Goal: Information Seeking & Learning: Learn about a topic

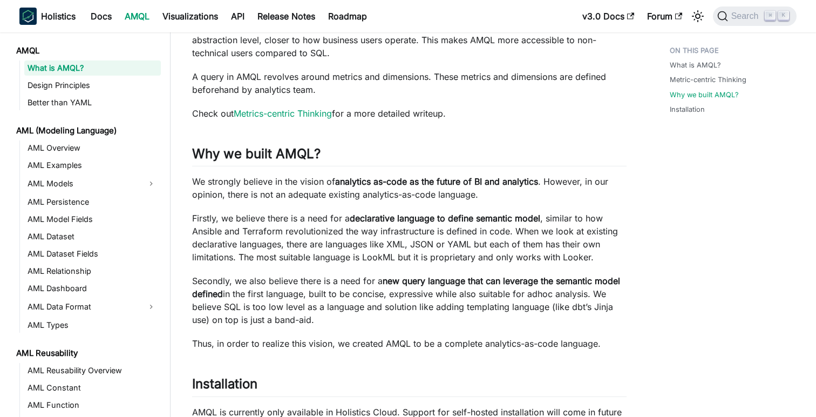
scroll to position [499, 0]
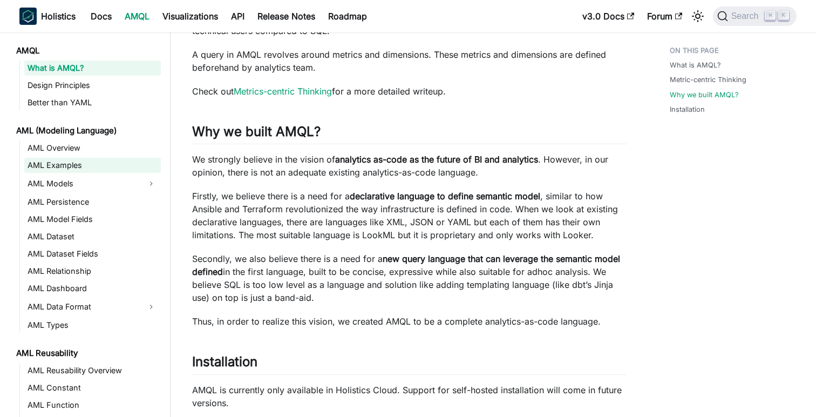
click at [75, 164] on link "AML Examples" at bounding box center [92, 165] width 137 height 15
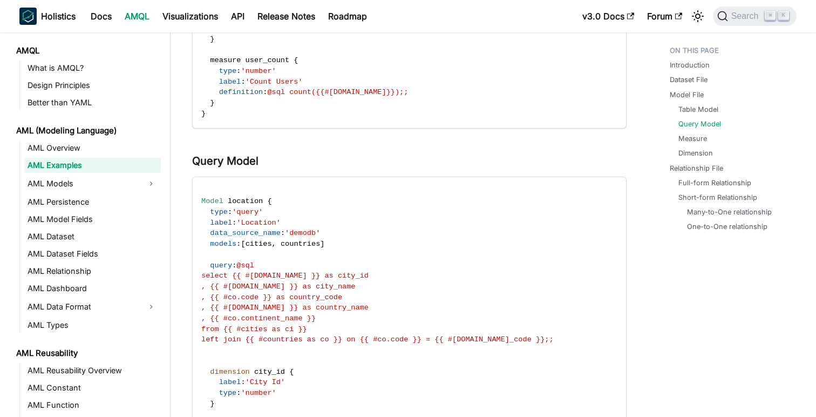
scroll to position [658, 0]
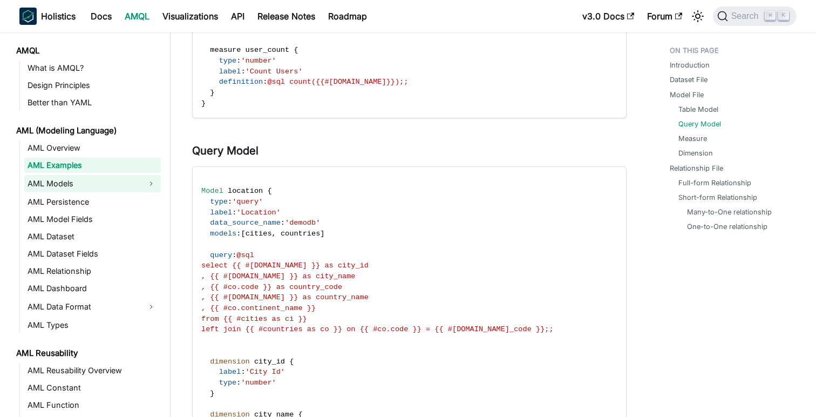
click at [139, 182] on link "AML Models" at bounding box center [82, 183] width 117 height 17
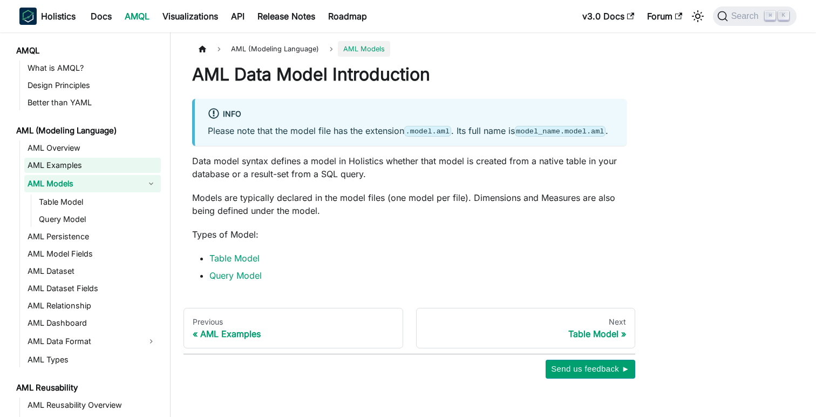
click at [70, 172] on link "AML Examples" at bounding box center [92, 165] width 137 height 15
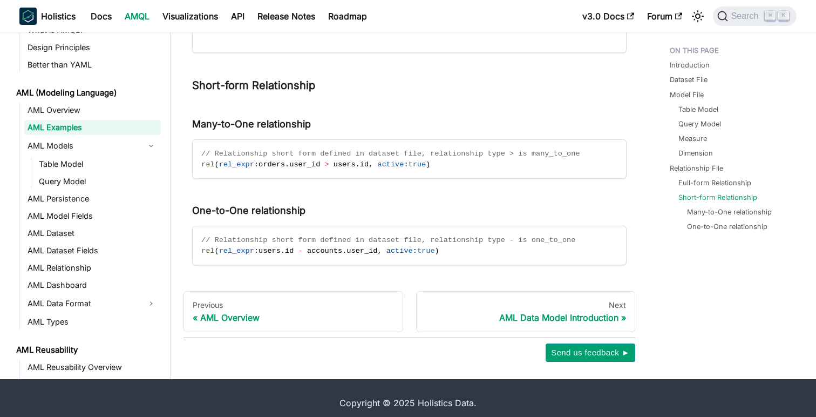
scroll to position [2417, 0]
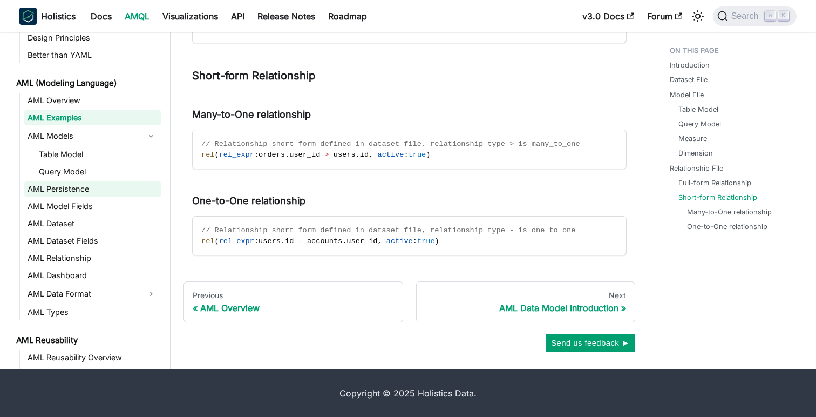
click at [74, 188] on link "AML Persistence" at bounding box center [92, 188] width 137 height 15
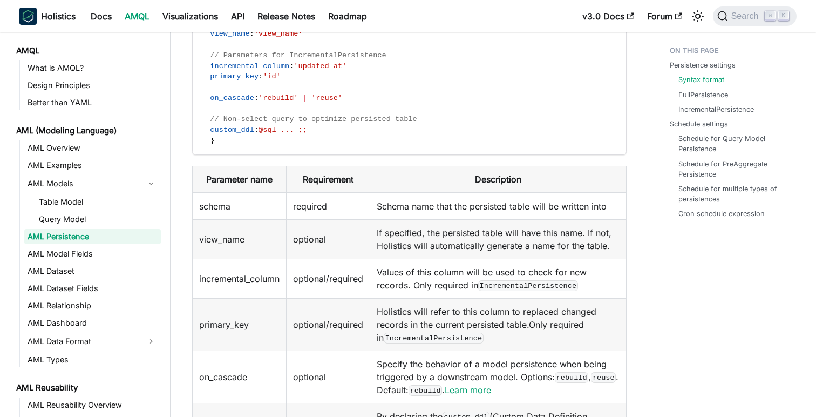
scroll to position [277, 0]
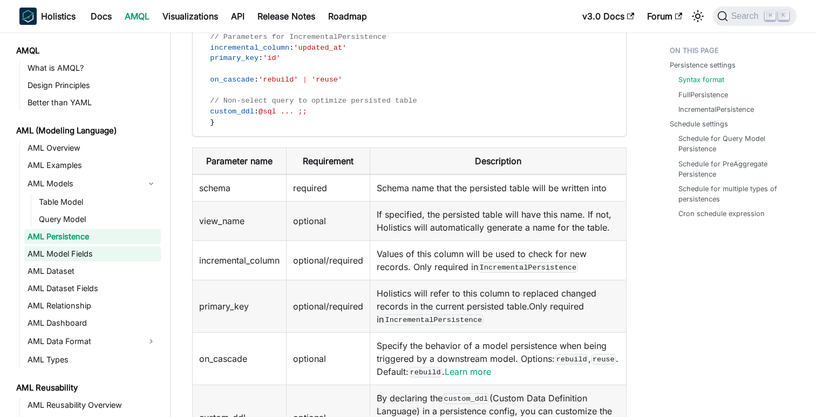
click at [72, 254] on link "AML Model Fields" at bounding box center [92, 253] width 137 height 15
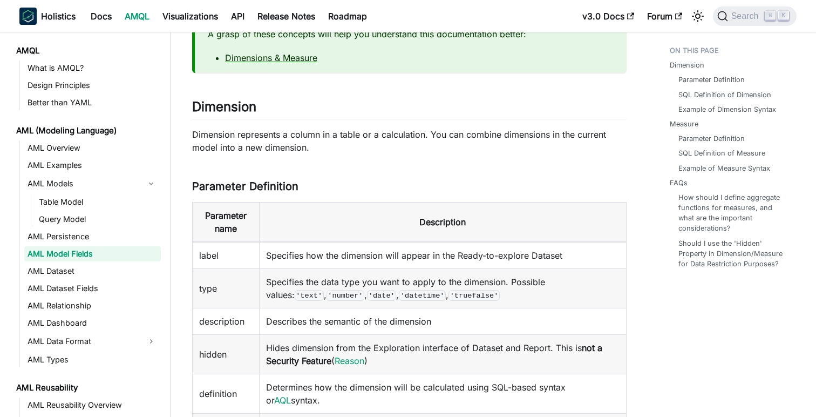
scroll to position [103, 0]
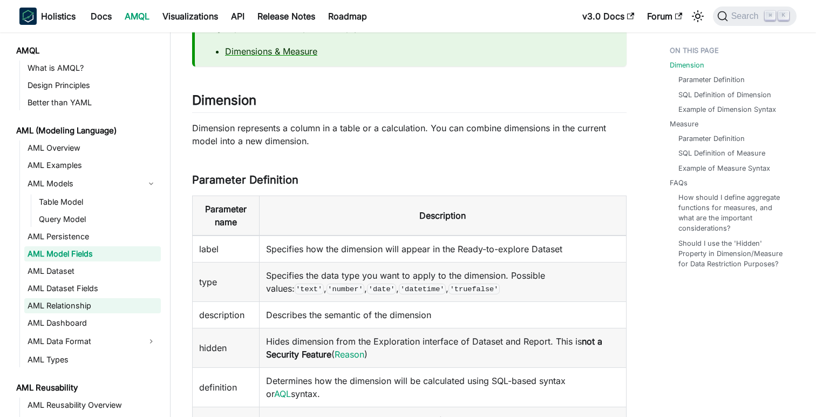
click at [106, 306] on link "AML Relationship" at bounding box center [92, 305] width 137 height 15
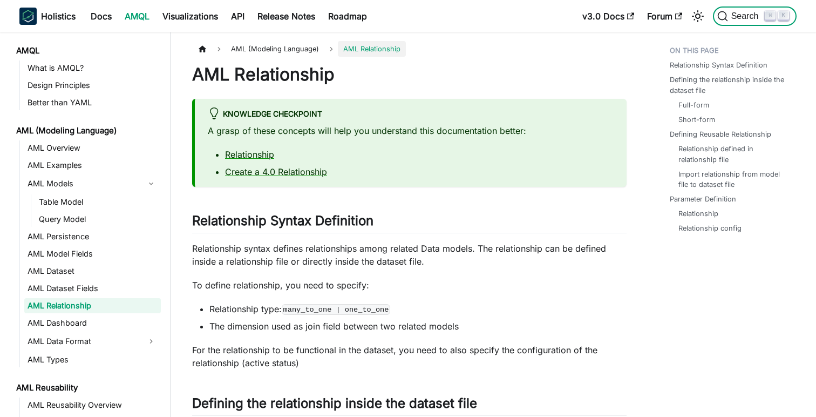
click at [747, 12] on span "Search" at bounding box center [746, 16] width 37 height 10
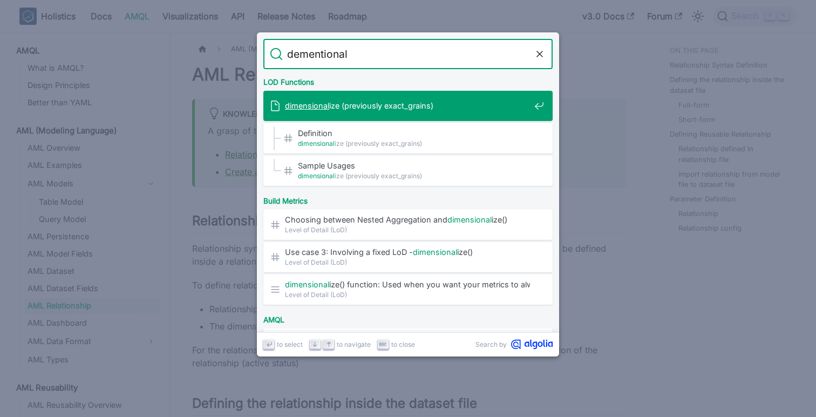
type input "dementionali"
click at [401, 105] on span "dimensionali ze (previously exact_grains)" at bounding box center [407, 105] width 245 height 10
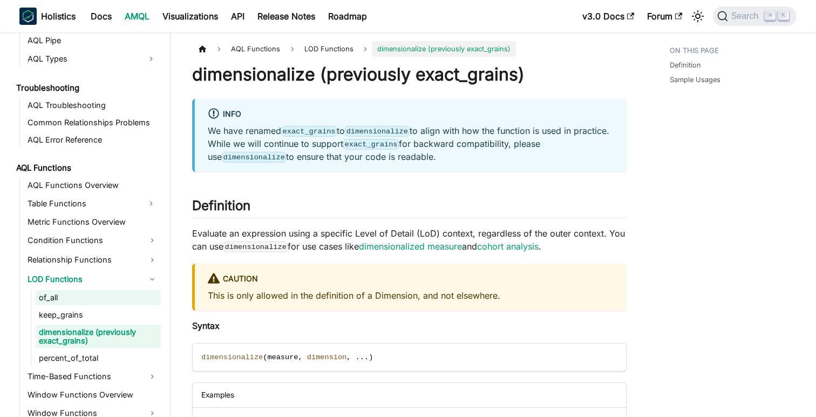
scroll to position [693, 0]
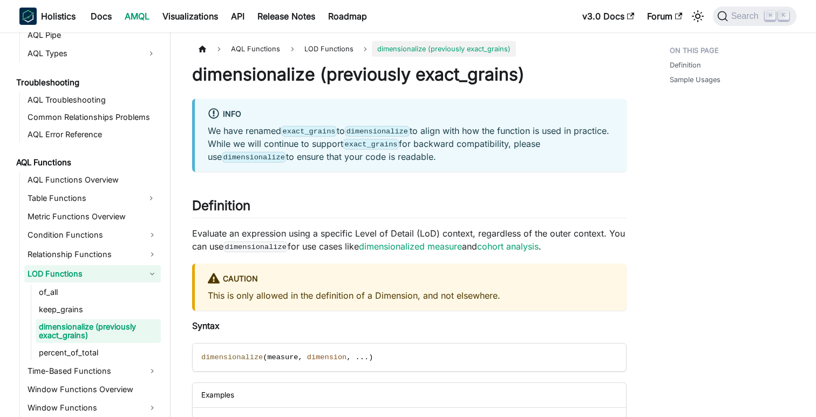
click at [33, 275] on link "LOD Functions" at bounding box center [92, 273] width 137 height 17
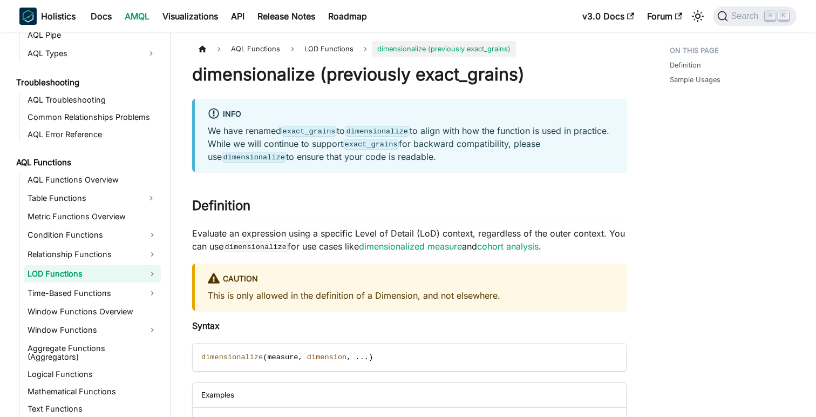
click at [51, 273] on link "LOD Functions" at bounding box center [92, 273] width 137 height 17
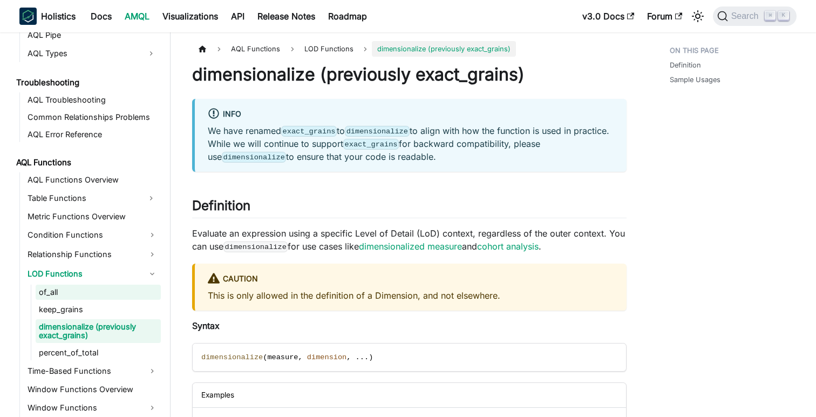
click at [53, 291] on link "of_all" at bounding box center [98, 291] width 125 height 15
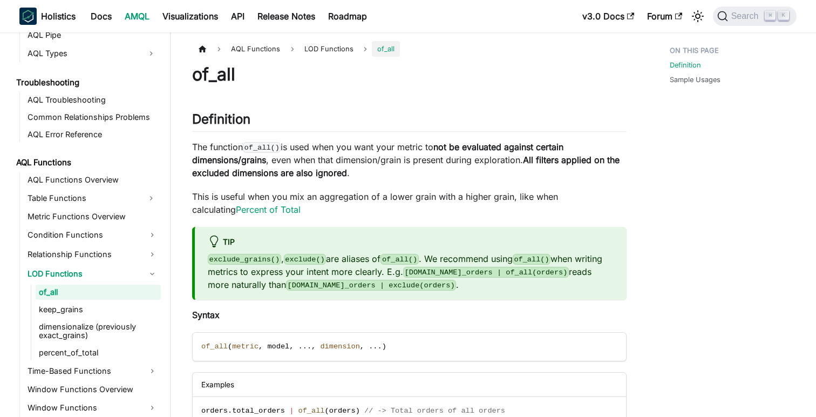
drag, startPoint x: 279, startPoint y: 160, endPoint x: 430, endPoint y: 173, distance: 151.6
click at [430, 173] on p "The function of_all() is used when you want your metric to not be evaluated aga…" at bounding box center [409, 159] width 434 height 39
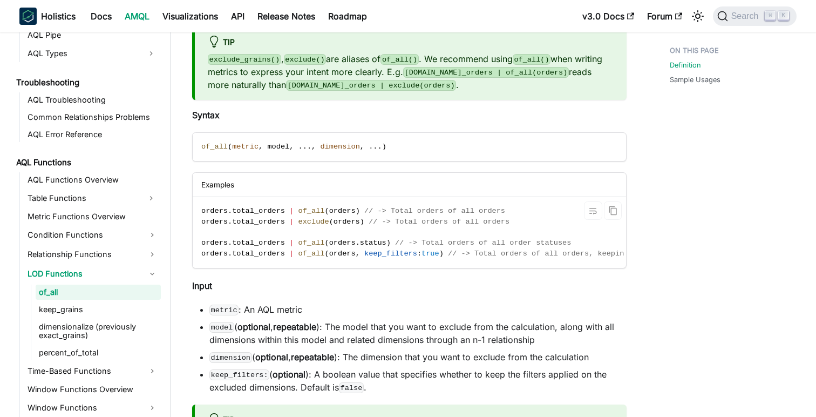
scroll to position [202, 0]
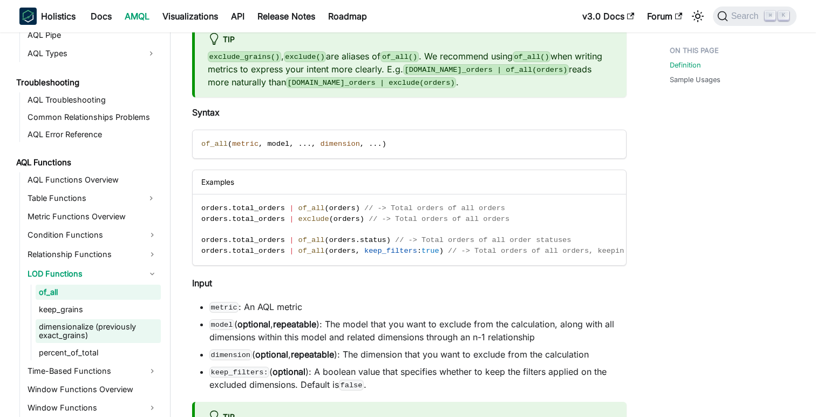
click at [106, 329] on link "dimensionalize (previously exact_grains)" at bounding box center [98, 331] width 125 height 24
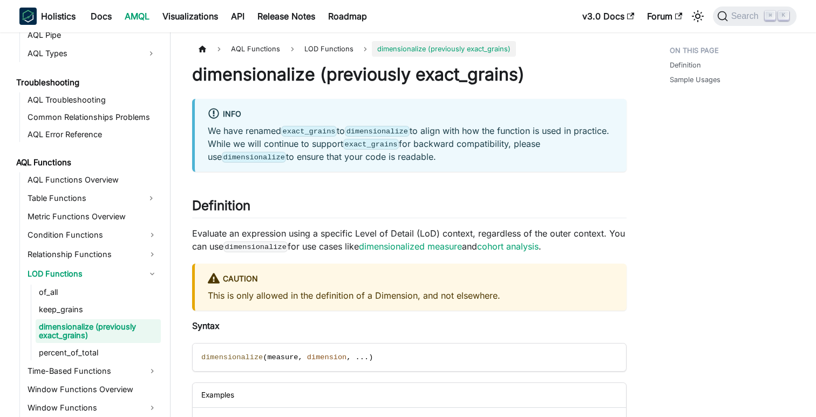
scroll to position [696, 0]
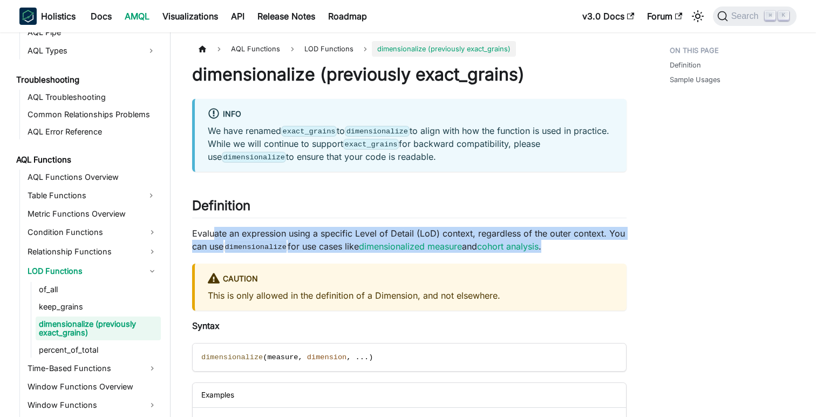
drag, startPoint x: 212, startPoint y: 233, endPoint x: 563, endPoint y: 250, distance: 351.7
click at [563, 250] on p "Evaluate an expression using a specific Level of Detail (LoD) context, regardle…" at bounding box center [409, 240] width 434 height 26
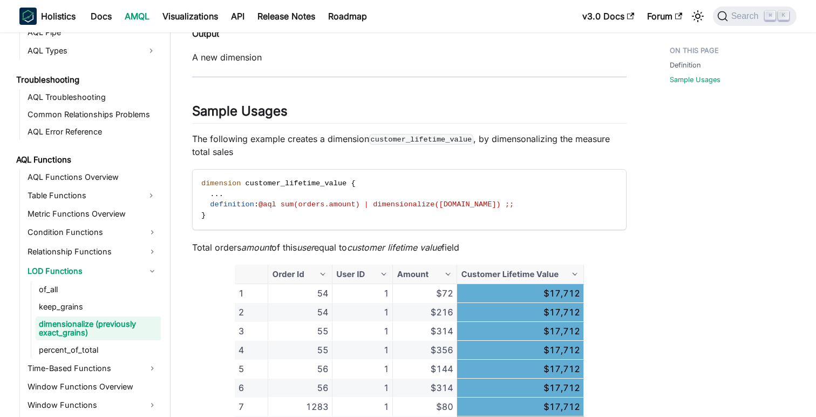
scroll to position [592, 0]
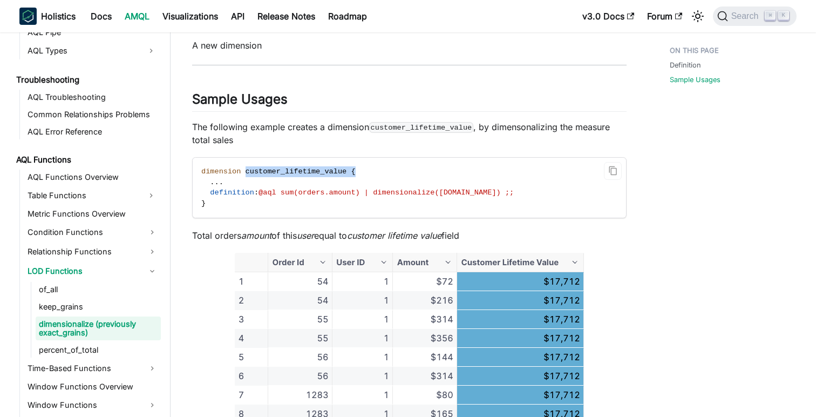
drag, startPoint x: 245, startPoint y: 170, endPoint x: 391, endPoint y: 172, distance: 145.7
click at [391, 172] on code "dimension customer_lifetime_value { . . . definition : @aql sum(orders.amount) …" at bounding box center [409, 188] width 432 height 60
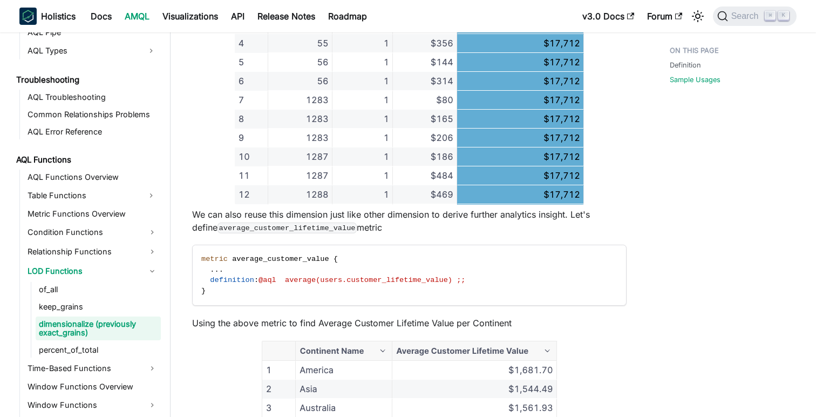
scroll to position [894, 0]
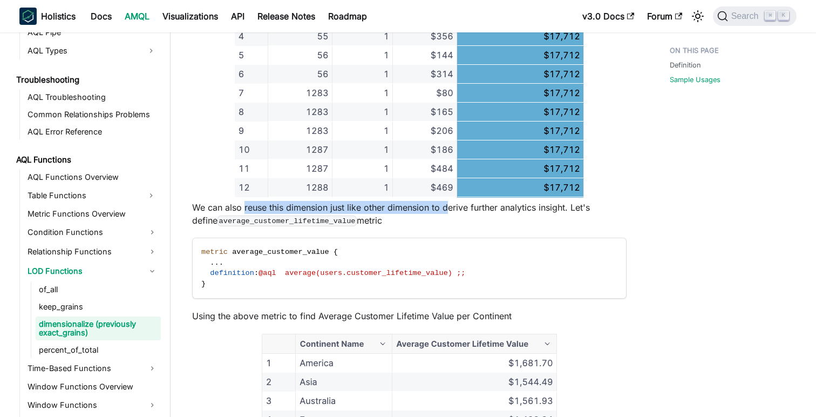
drag, startPoint x: 243, startPoint y: 207, endPoint x: 447, endPoint y: 207, distance: 203.4
click at [447, 207] on p "We can also reuse this dimension just like other dimension to derive further an…" at bounding box center [409, 214] width 434 height 26
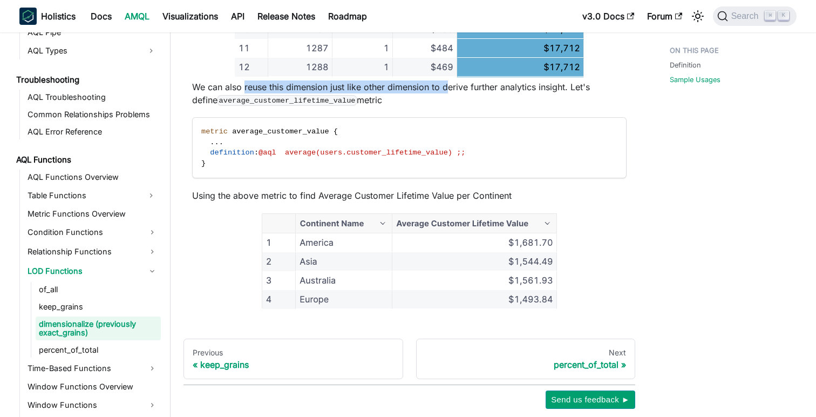
scroll to position [1072, 0]
